Goal: Task Accomplishment & Management: Manage account settings

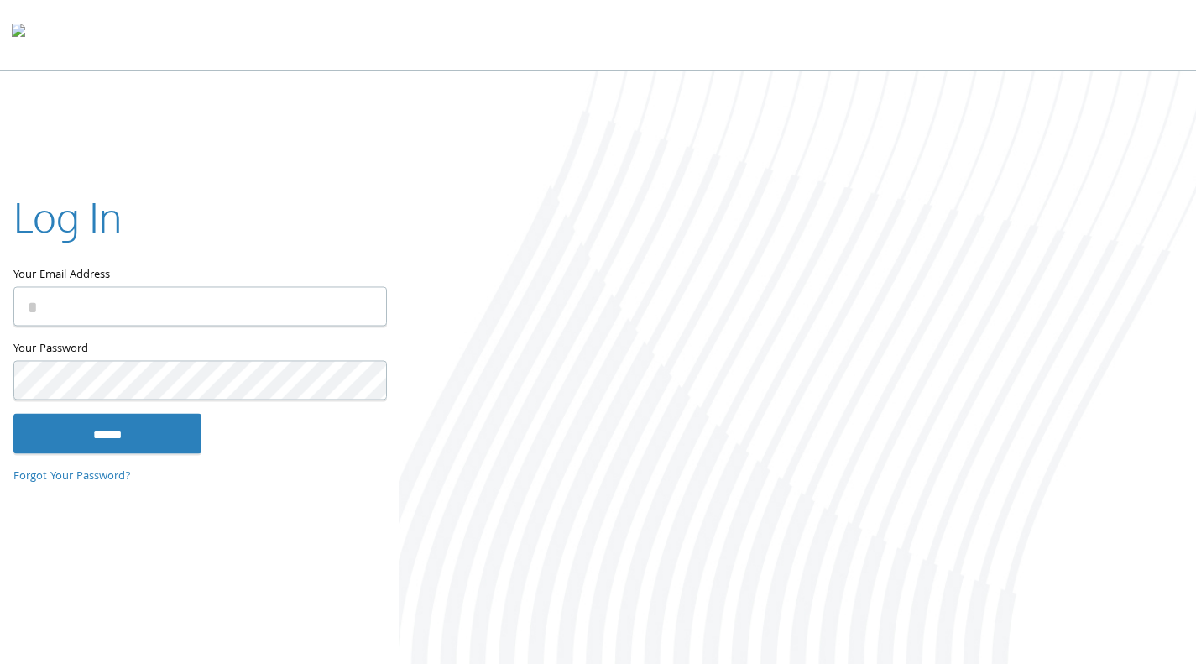
click at [248, 308] on input "Your Email Address" at bounding box center [200, 305] width 374 height 39
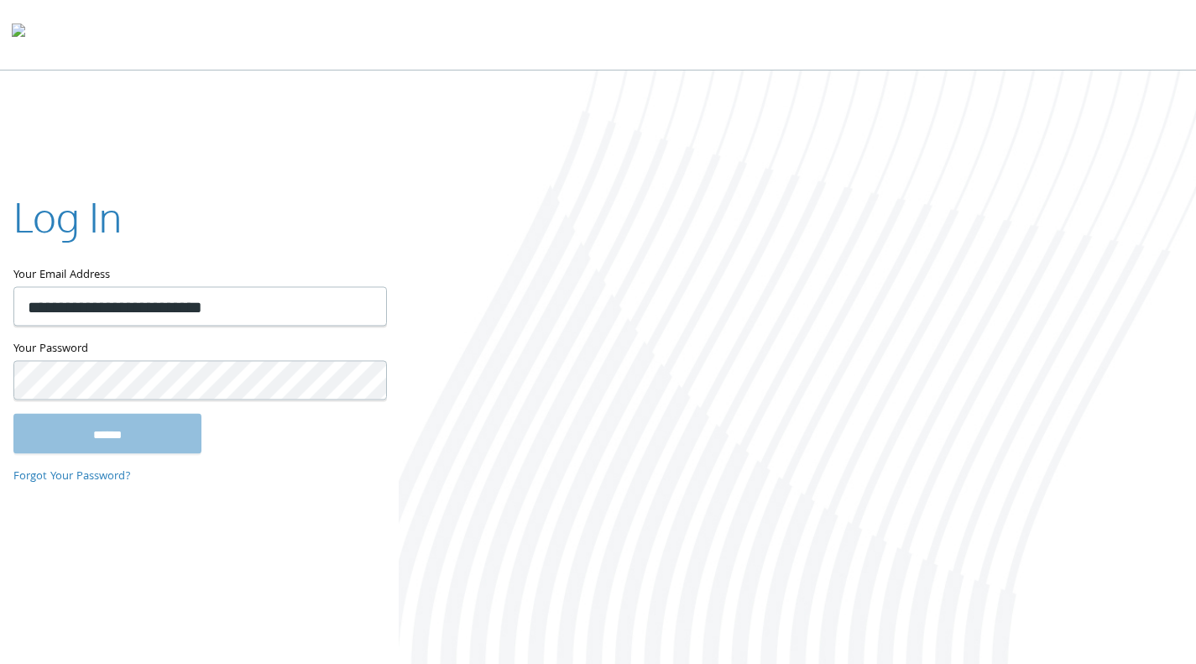
type input "**********"
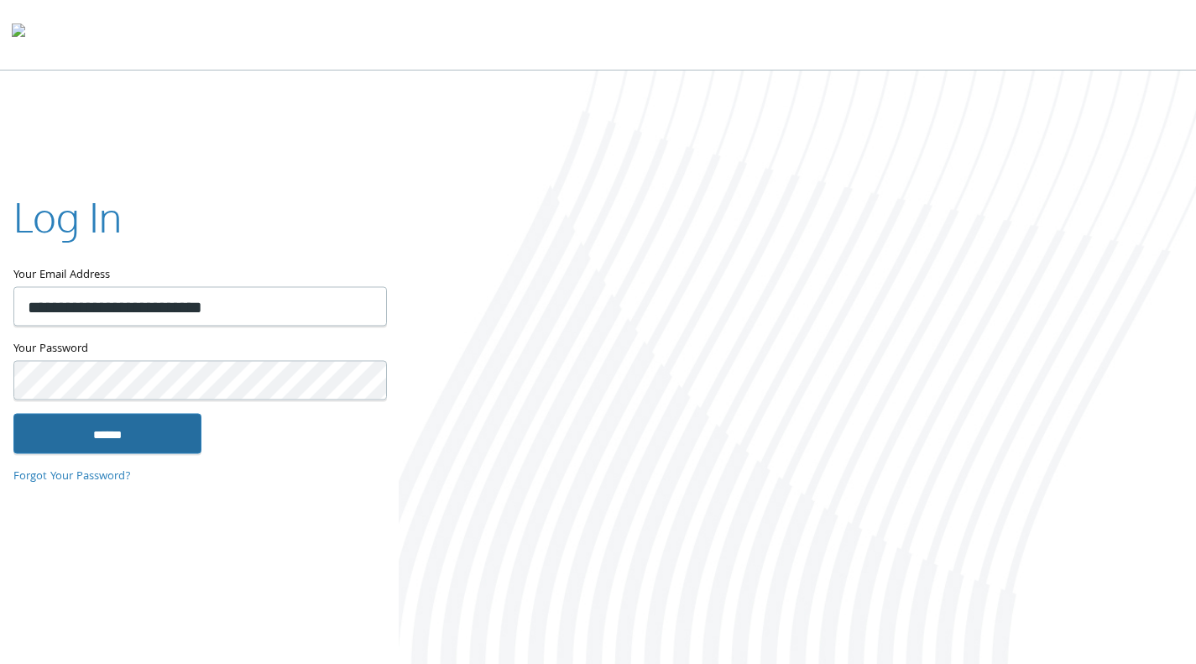
click at [110, 430] on input "******" at bounding box center [107, 433] width 188 height 40
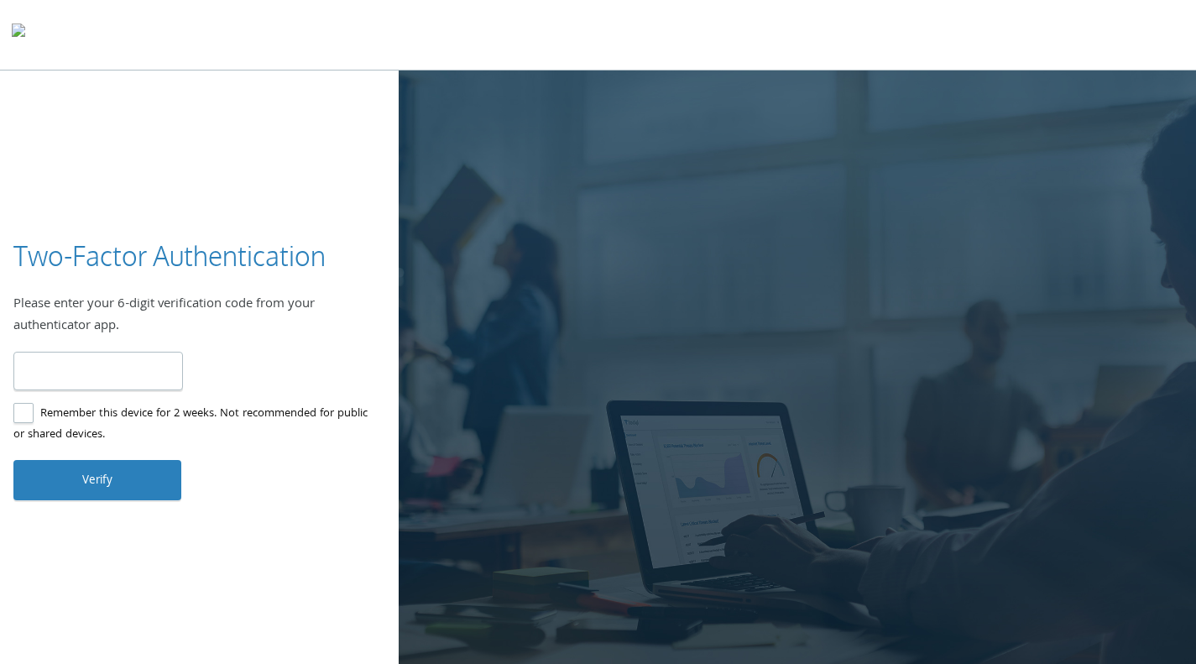
type input "******"
